Goal: Find specific page/section: Find specific page/section

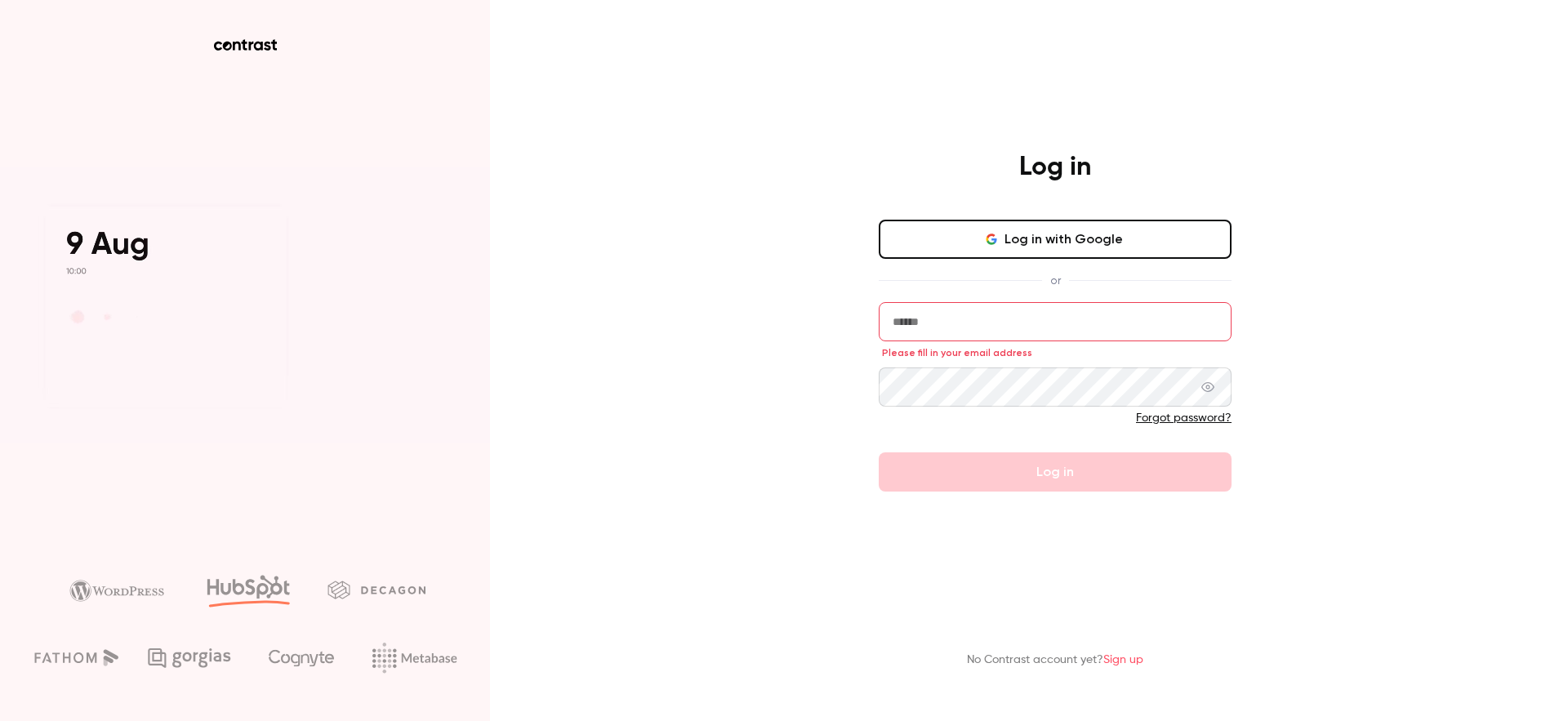
click at [1005, 231] on button "Log in with Google" at bounding box center [1055, 239] width 353 height 39
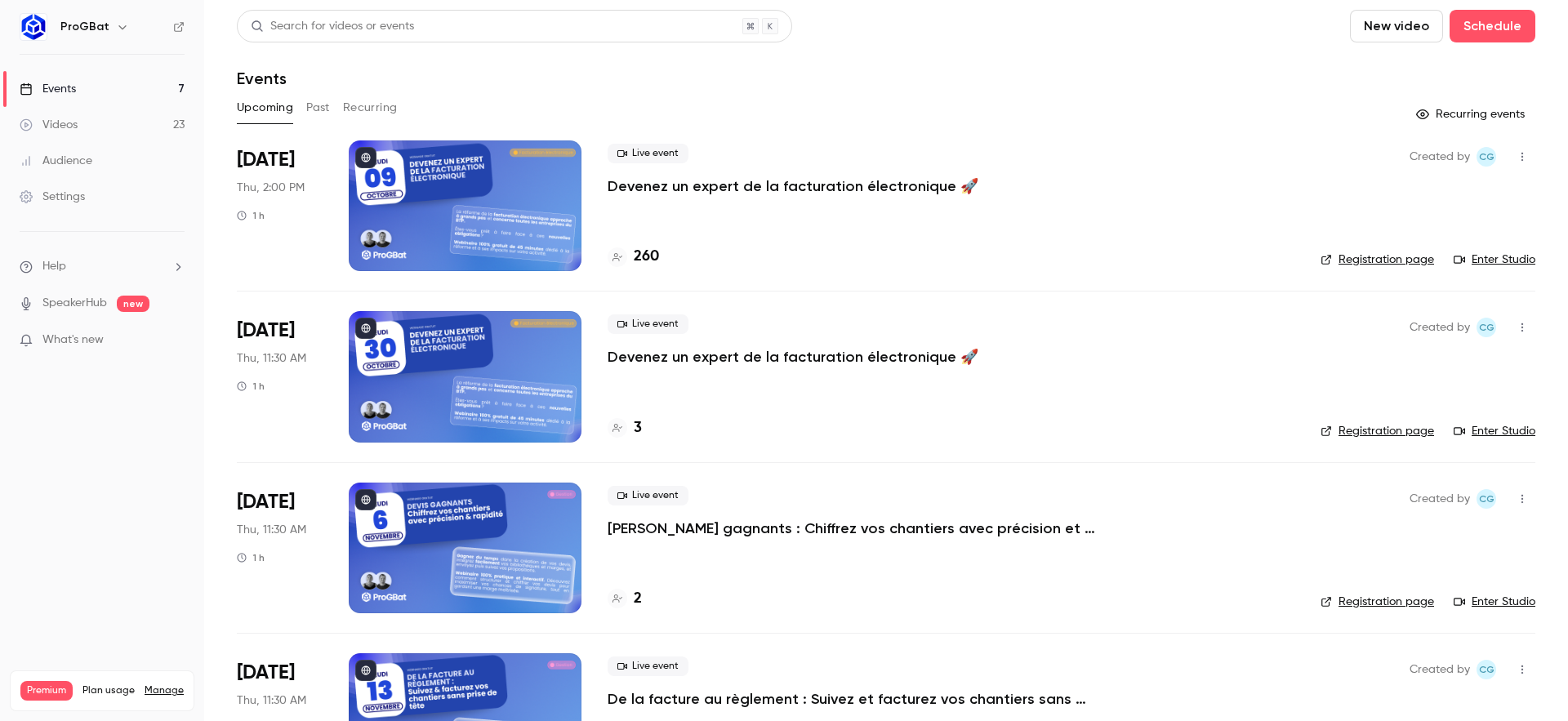
click at [1490, 257] on link "Enter Studio" at bounding box center [1495, 260] width 82 height 17
click at [1385, 263] on link "Registration page" at bounding box center [1377, 260] width 113 height 17
